Goal: Share content

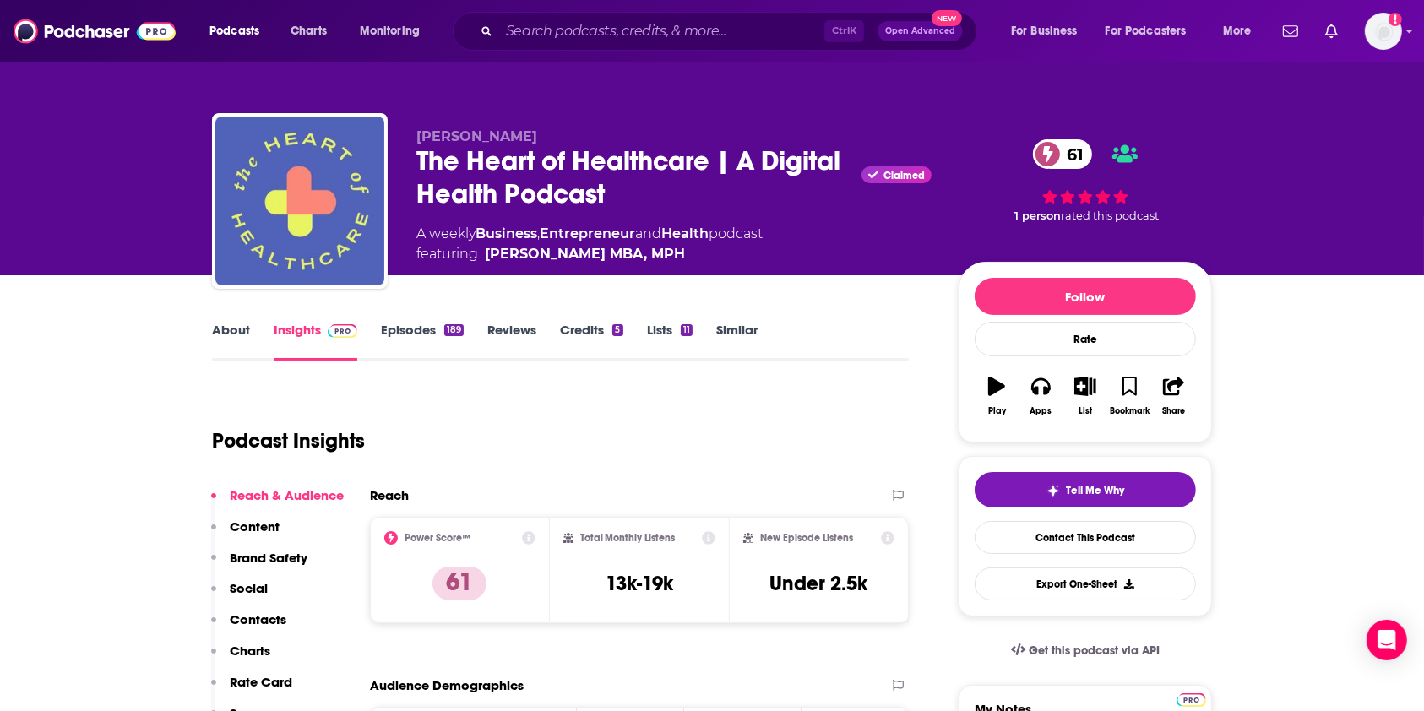
click at [401, 328] on link "Episodes 189" at bounding box center [422, 341] width 83 height 39
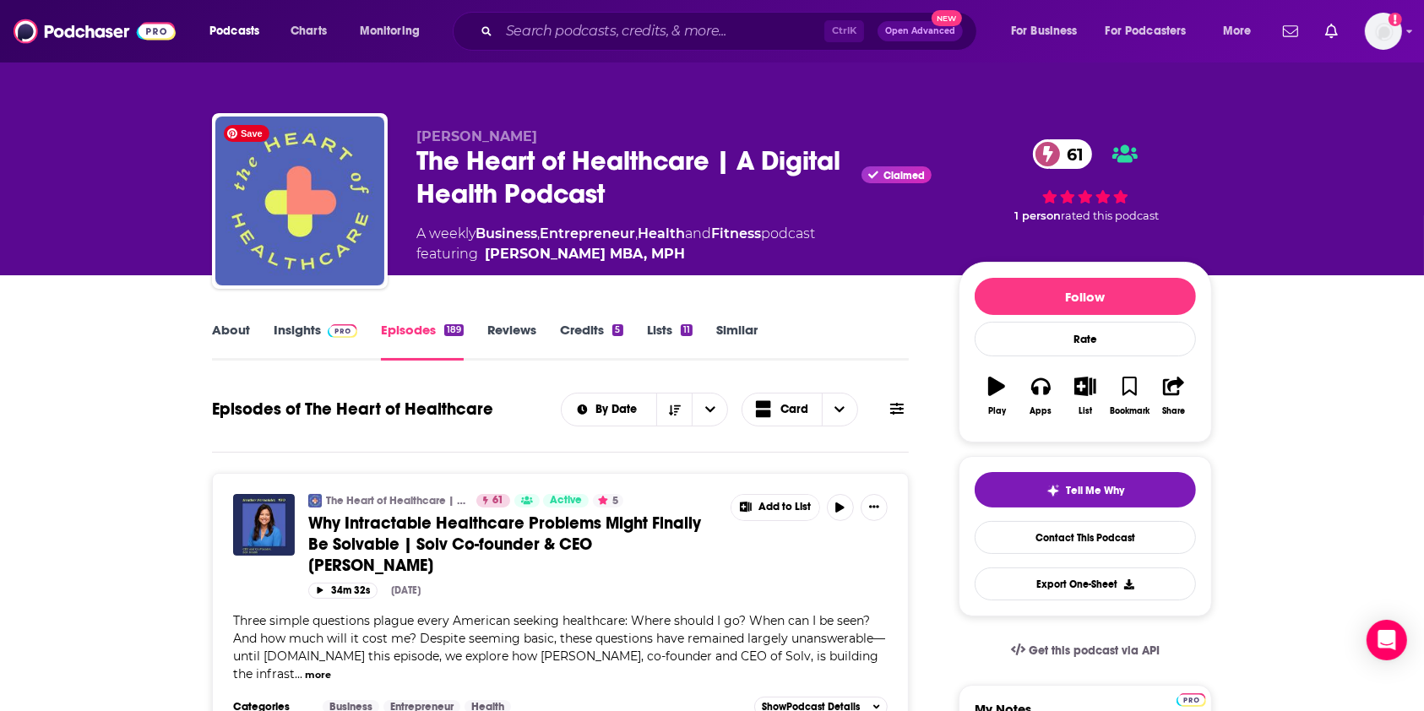
click at [443, 133] on span "[PERSON_NAME]" at bounding box center [476, 136] width 121 height 16
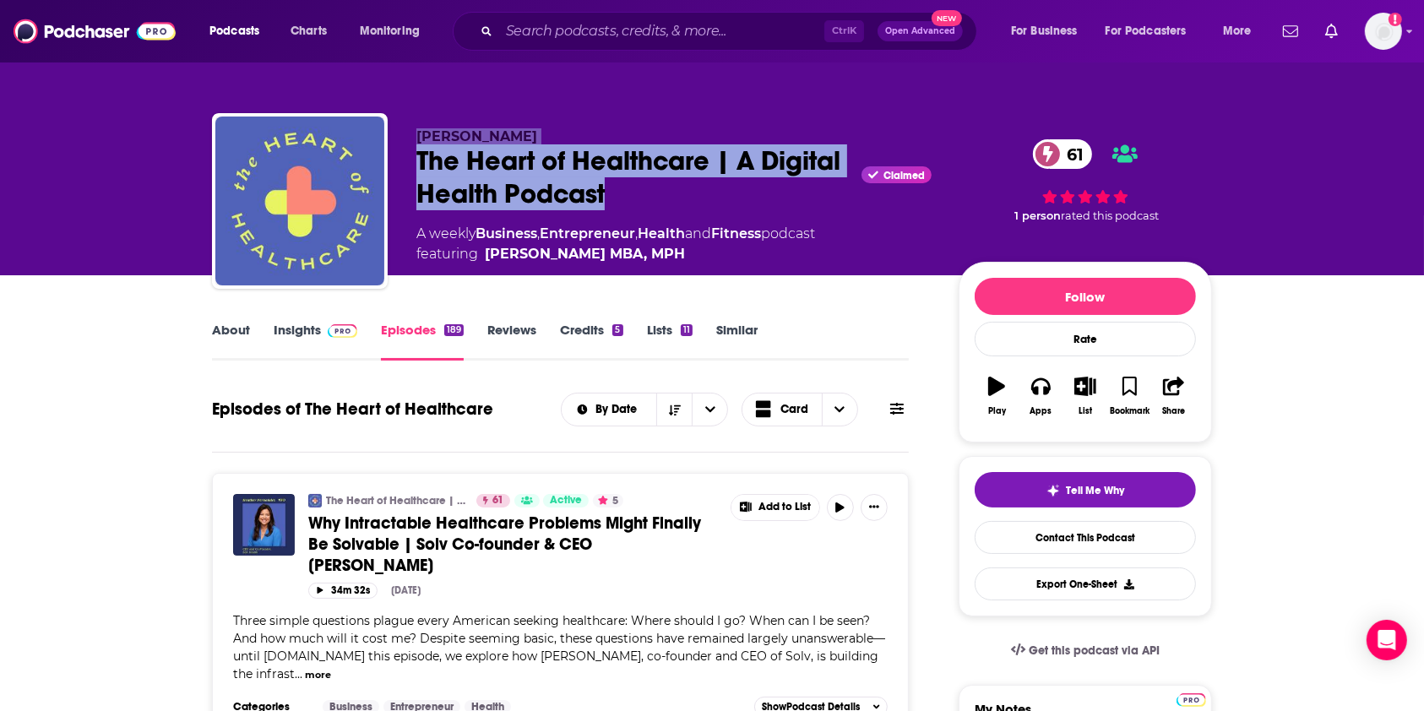
drag, startPoint x: 415, startPoint y: 136, endPoint x: 707, endPoint y: 181, distance: 295.7
click at [707, 181] on div "[PERSON_NAME] The Heart of Healthcare | A Digital Health Podcast Claimed 61 A w…" at bounding box center [712, 204] width 1000 height 182
copy div "[PERSON_NAME] The Heart of Healthcare | A Digital Health Podcast"
